Goal: Task Accomplishment & Management: Use online tool/utility

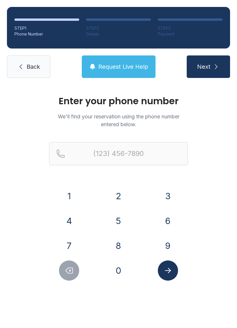
click at [169, 194] on button "3" at bounding box center [168, 196] width 20 height 20
click at [168, 193] on button "3" at bounding box center [168, 196] width 20 height 20
click at [72, 242] on button "7" at bounding box center [69, 246] width 20 height 20
click at [72, 220] on button "4" at bounding box center [69, 221] width 20 height 20
click at [69, 241] on button "7" at bounding box center [69, 246] width 20 height 20
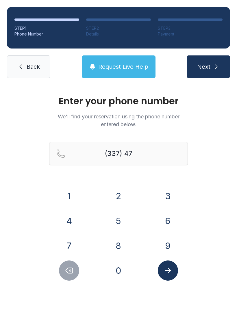
click at [173, 221] on button "6" at bounding box center [168, 221] width 20 height 20
click at [75, 247] on button "7" at bounding box center [69, 246] width 20 height 20
click at [163, 242] on button "9" at bounding box center [168, 246] width 20 height 20
click at [118, 239] on button "8" at bounding box center [118, 246] width 20 height 20
click at [173, 190] on button "3" at bounding box center [168, 196] width 20 height 20
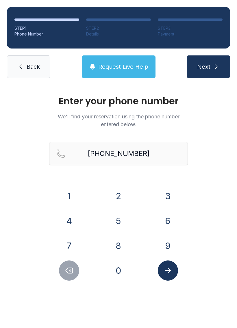
click at [170, 271] on icon "Submit lookup form" at bounding box center [168, 270] width 6 height 5
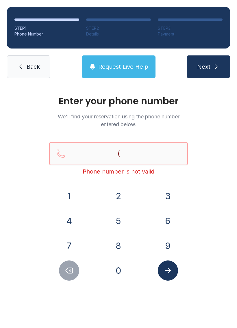
type input "("
click at [32, 68] on span "Back" at bounding box center [33, 67] width 13 height 8
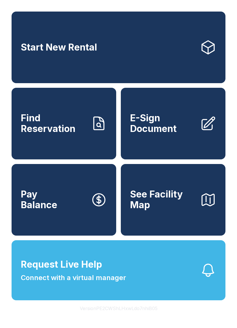
click at [176, 131] on span "E-Sign Document" at bounding box center [162, 123] width 65 height 21
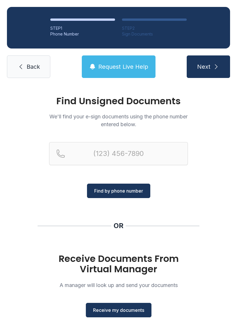
click at [134, 306] on button "Receive my documents" at bounding box center [119, 310] width 66 height 14
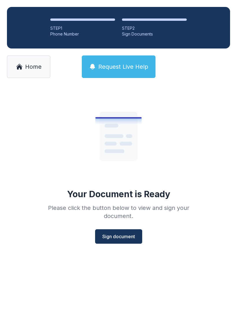
click at [131, 232] on button "Sign document" at bounding box center [118, 236] width 47 height 14
